Goal: Transaction & Acquisition: Purchase product/service

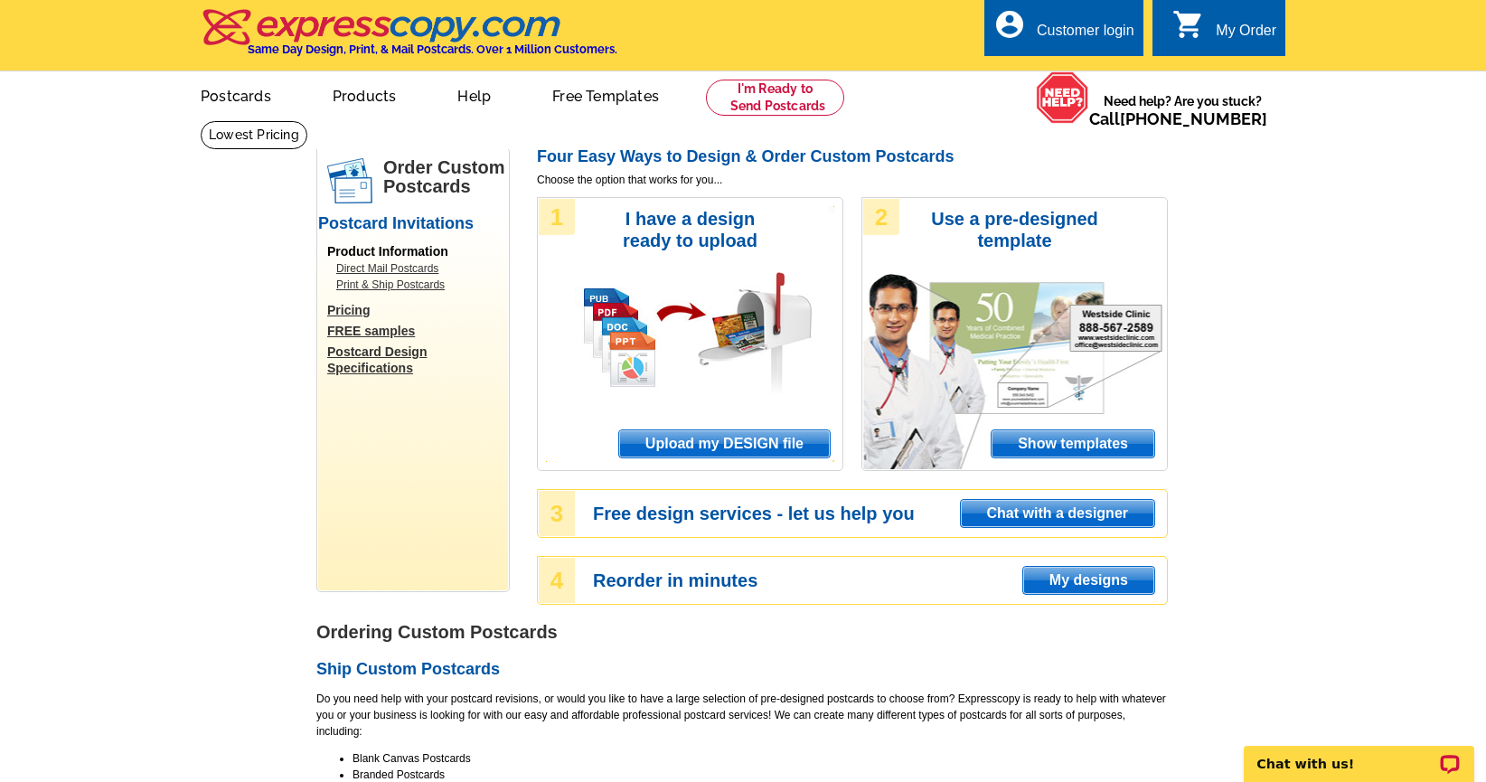
click at [780, 441] on span "Upload my DESIGN file" at bounding box center [724, 443] width 211 height 27
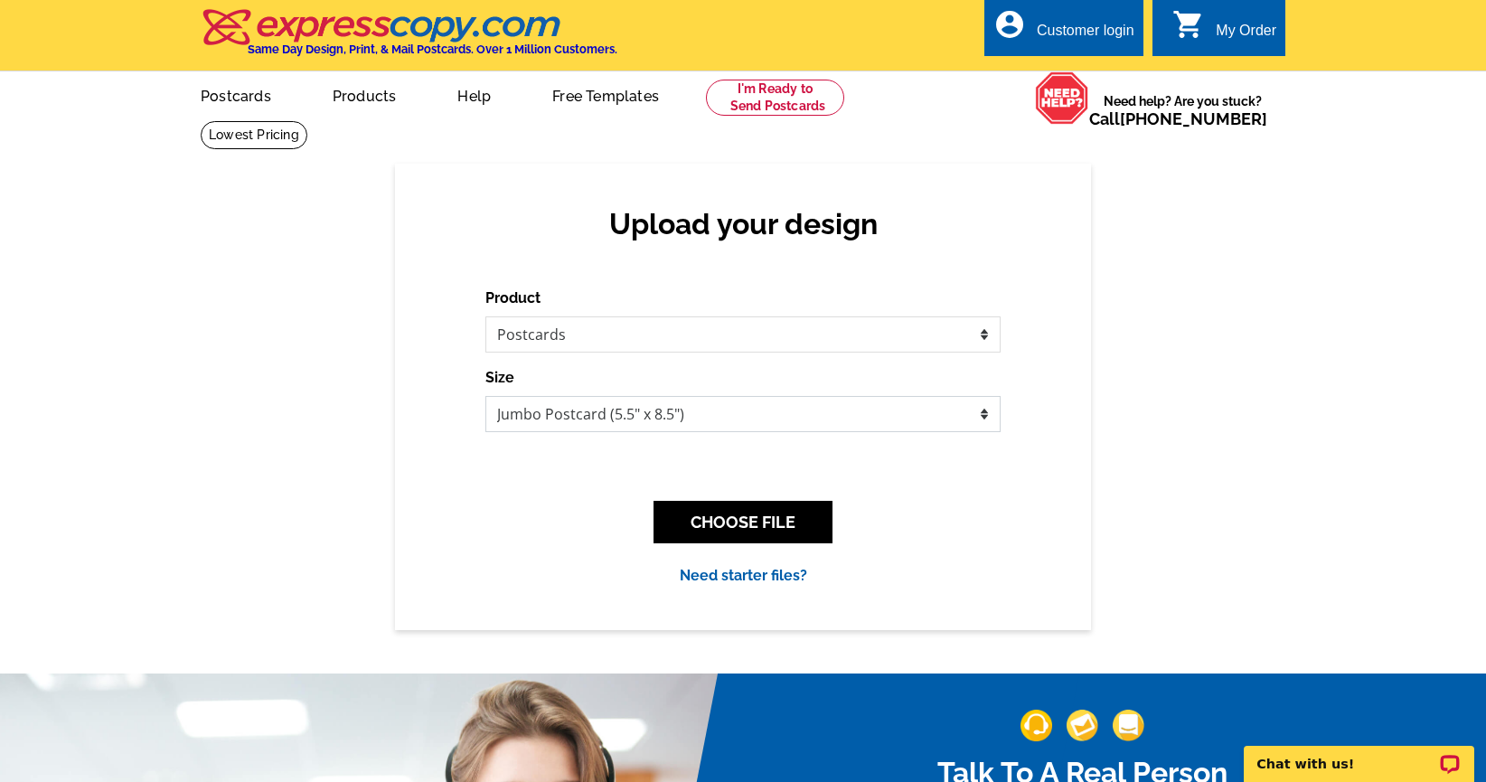
click at [982, 419] on select "Jumbo Postcard (5.5" x 8.5") Regular Postcard (4.25" x 5.6") Panoramic Postcard…" at bounding box center [743, 414] width 515 height 36
click at [759, 518] on button "CHOOSE FILE" at bounding box center [743, 522] width 179 height 42
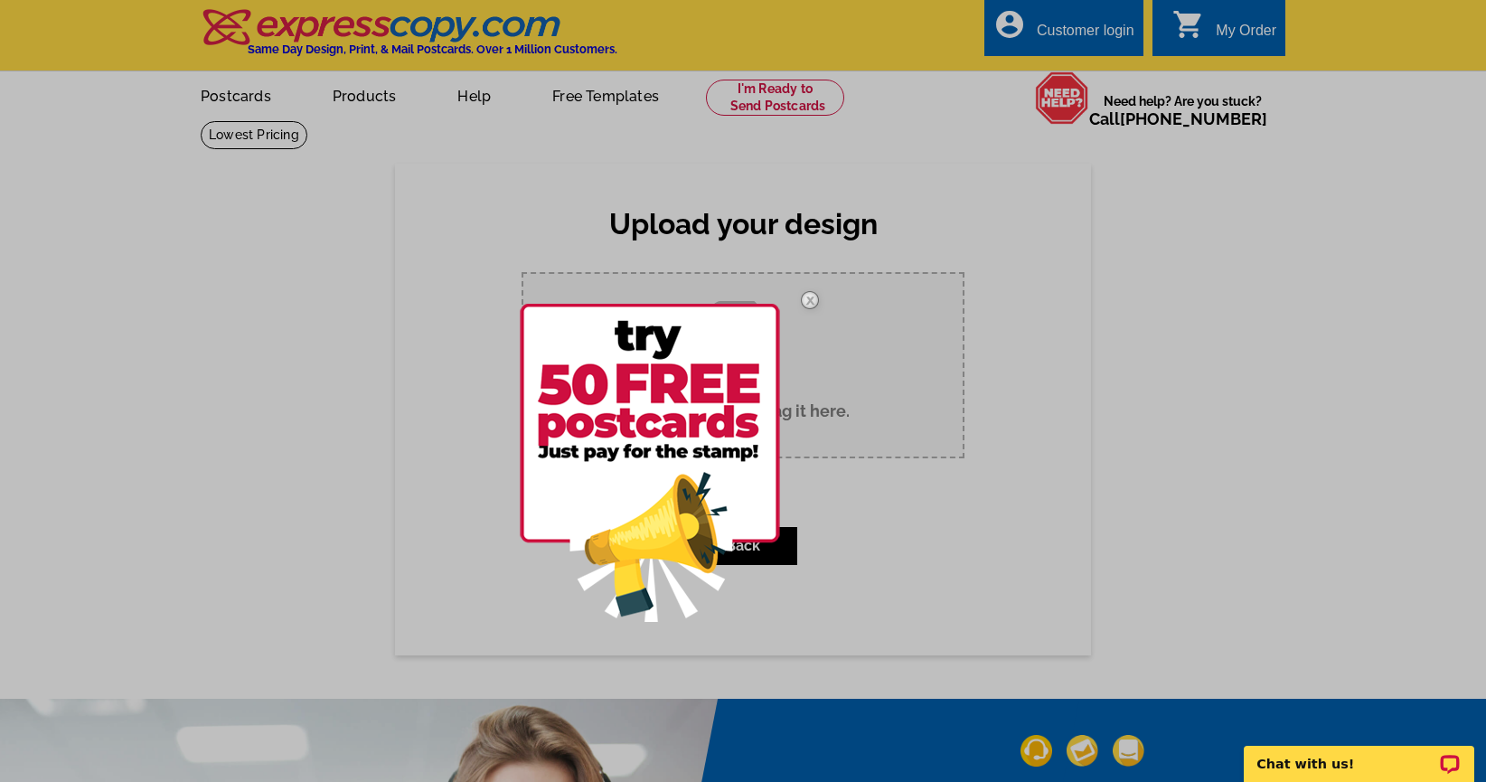
click at [712, 447] on img at bounding box center [650, 463] width 260 height 318
